Goal: Use online tool/utility: Utilize a website feature to perform a specific function

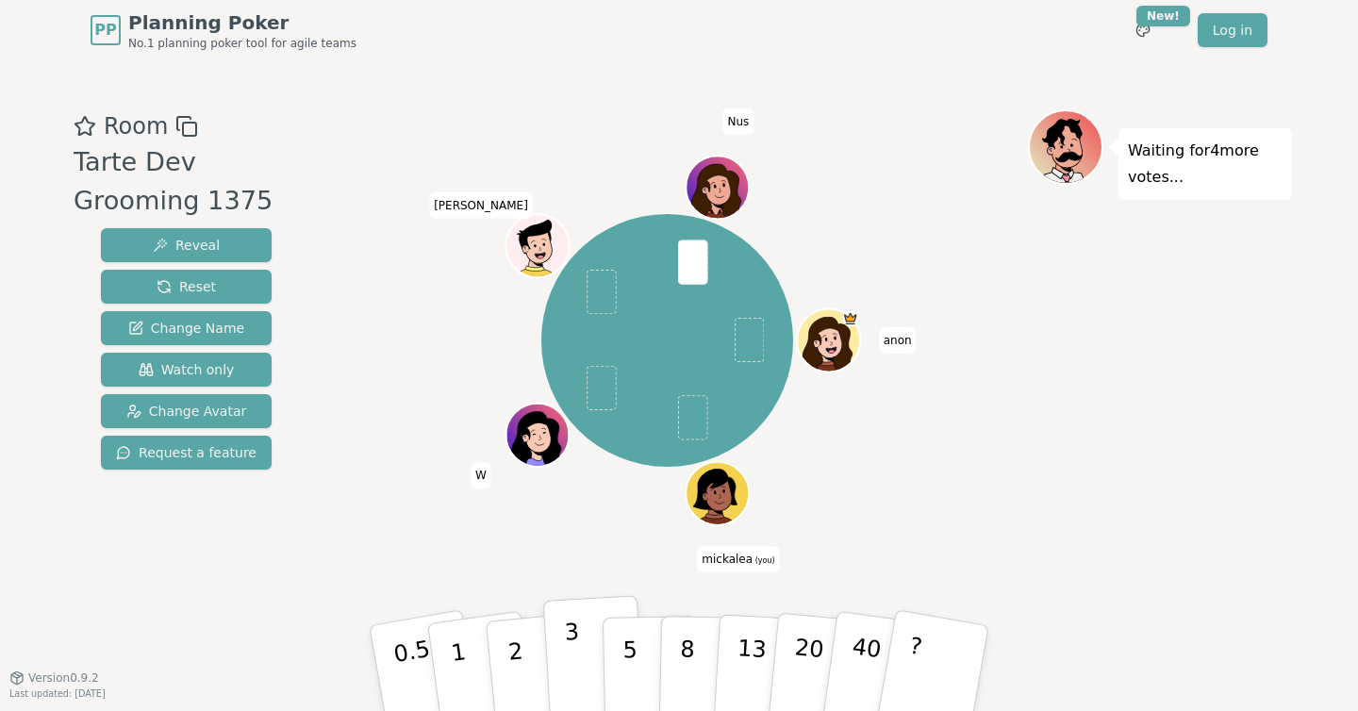
click at [567, 662] on p "3" at bounding box center [574, 670] width 21 height 103
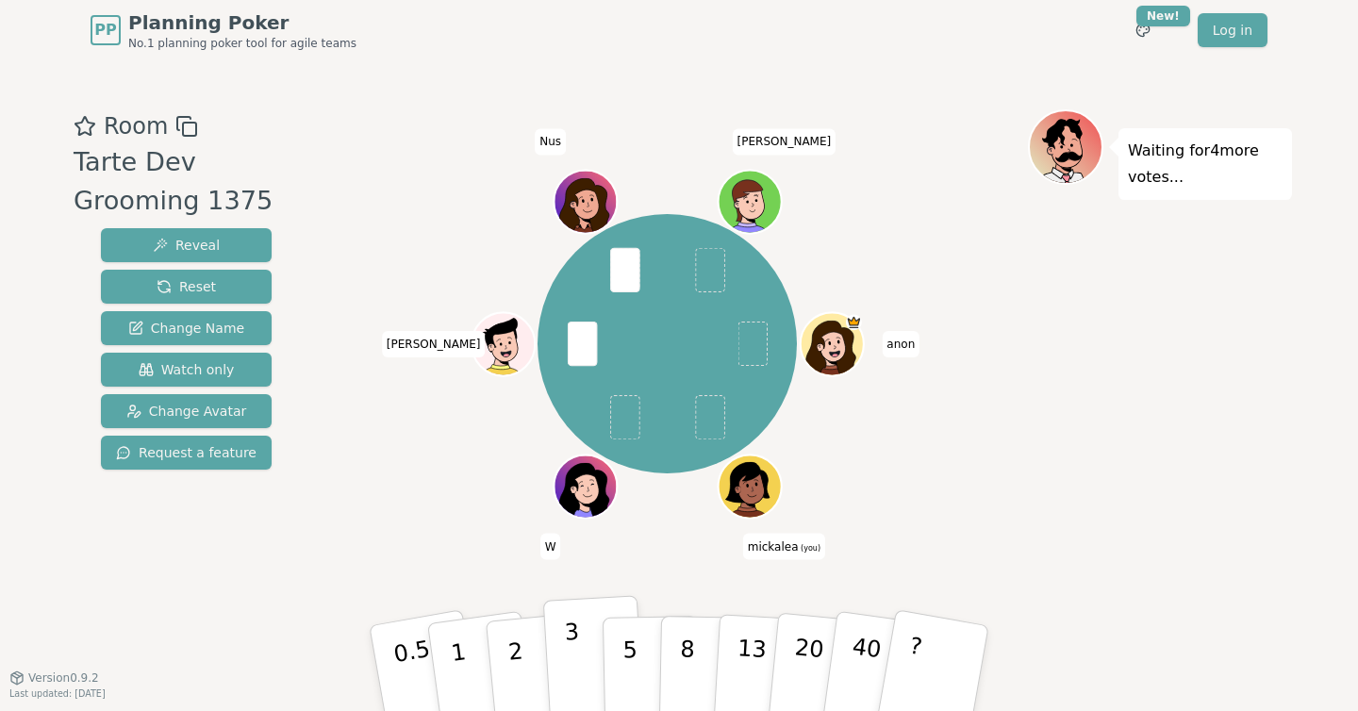
click at [558, 672] on button "3" at bounding box center [594, 668] width 103 height 147
click at [628, 668] on p "5" at bounding box center [630, 669] width 16 height 102
click at [558, 647] on button "3" at bounding box center [594, 668] width 103 height 147
click at [568, 636] on p "3" at bounding box center [574, 670] width 21 height 103
click at [519, 665] on p "2" at bounding box center [517, 670] width 25 height 103
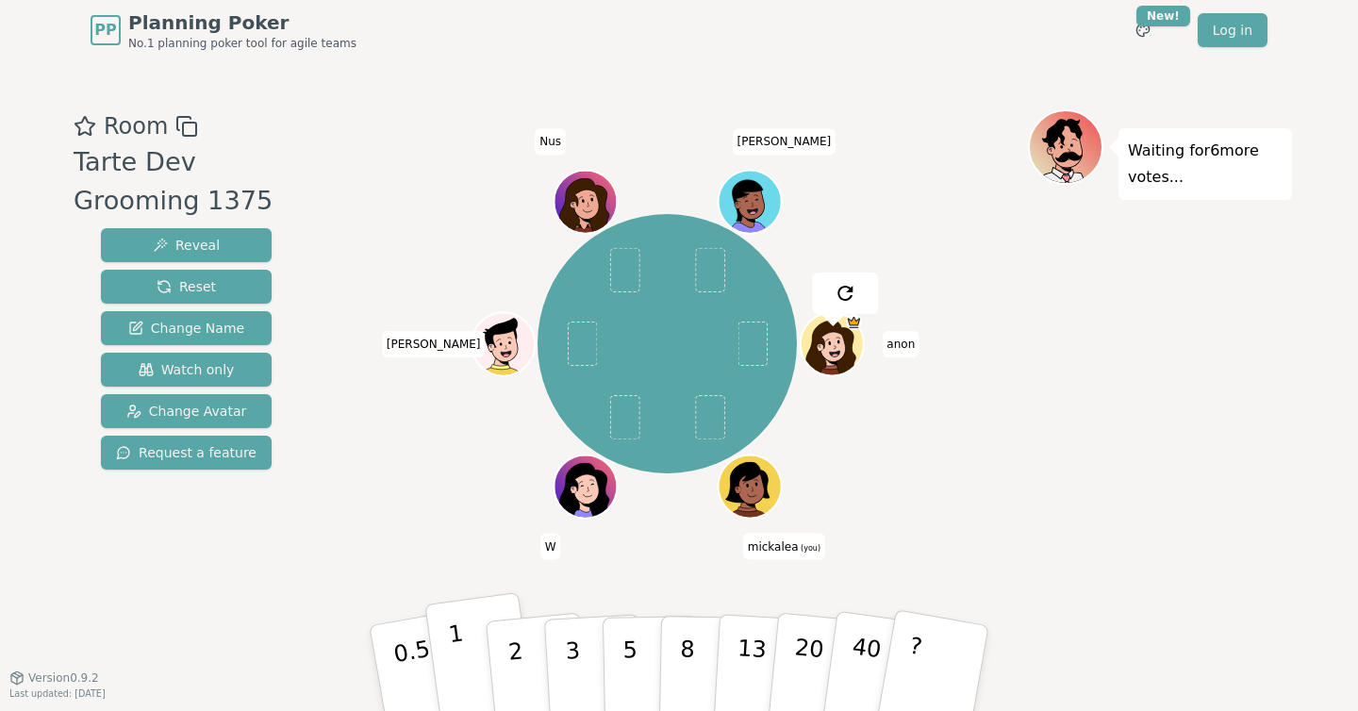
click at [451, 653] on p "1" at bounding box center [461, 670] width 28 height 103
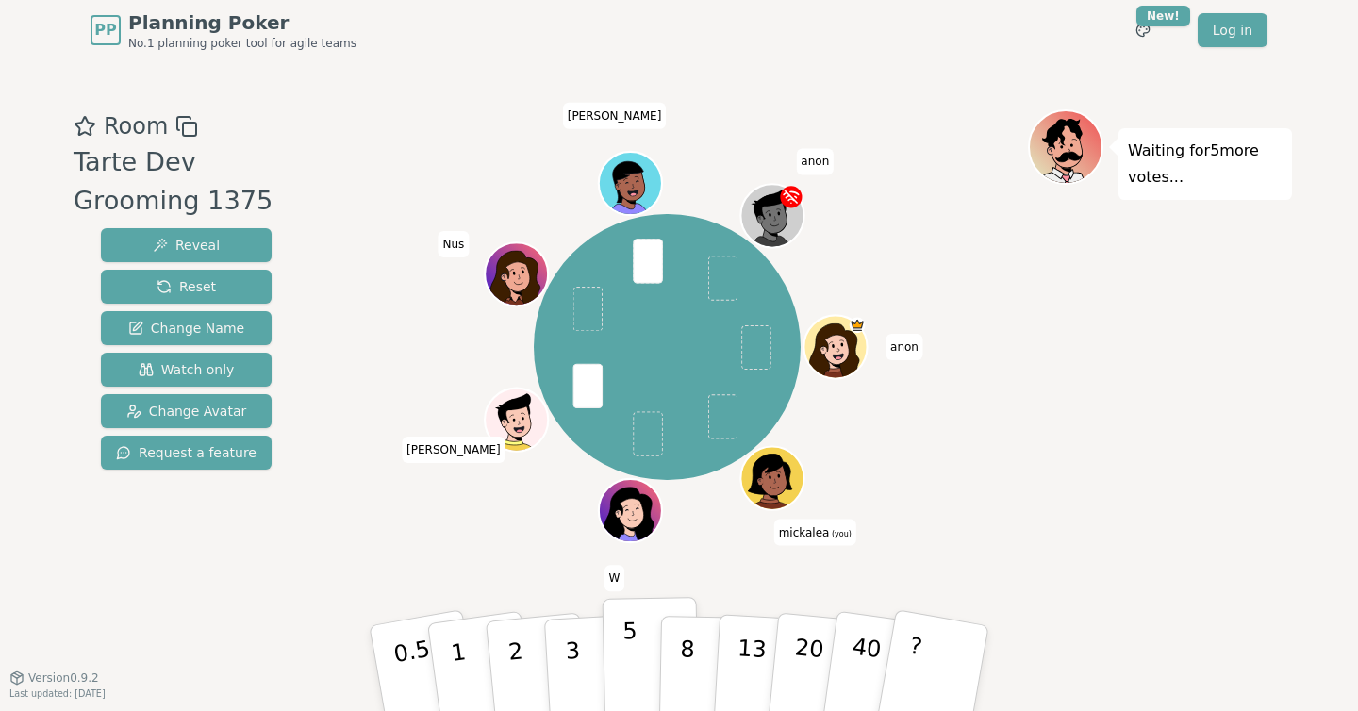
click at [619, 681] on button "5" at bounding box center [651, 668] width 97 height 143
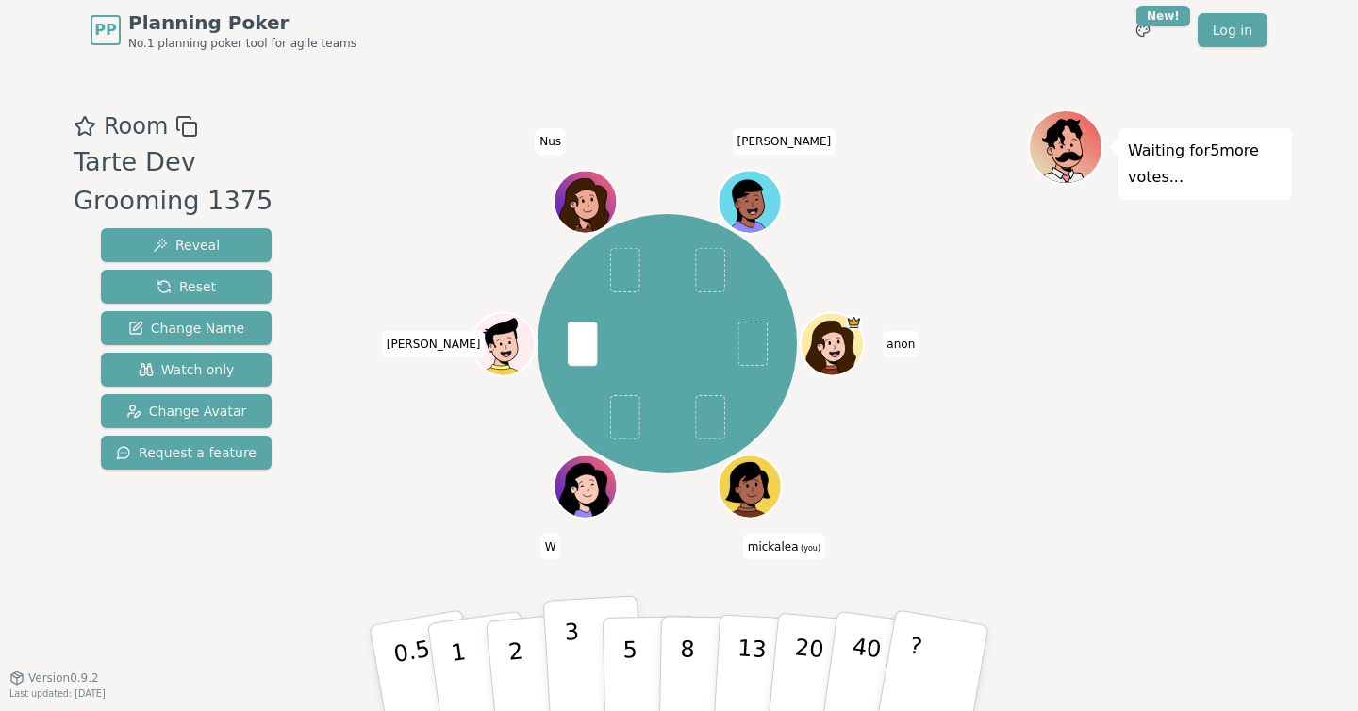
click at [581, 644] on button "3" at bounding box center [594, 668] width 103 height 147
